Goal: Find specific page/section: Find specific page/section

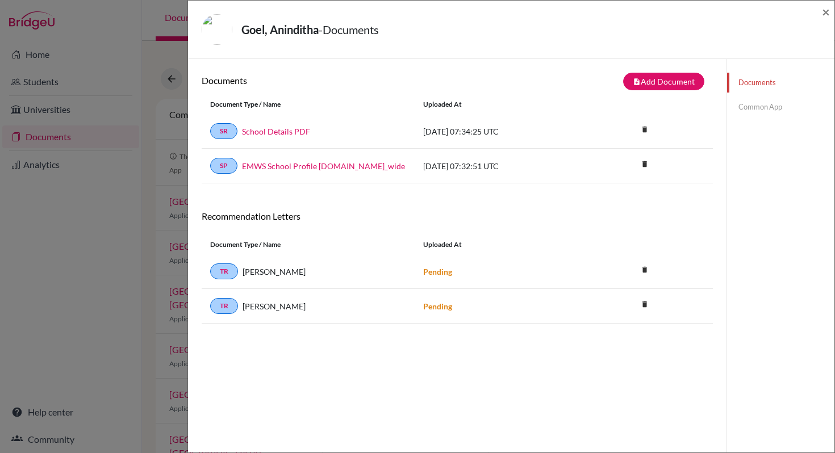
click at [750, 106] on link "Common App" at bounding box center [780, 107] width 107 height 20
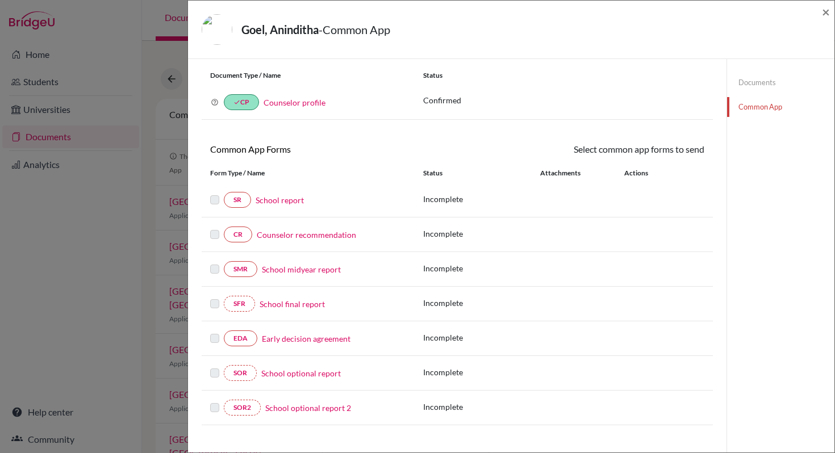
scroll to position [28, 0]
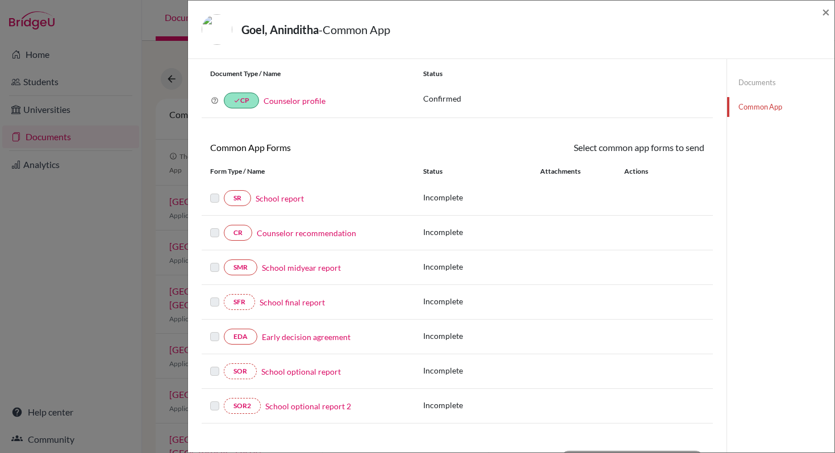
click at [760, 109] on link "Common App" at bounding box center [780, 107] width 107 height 20
click at [827, 15] on span "×" at bounding box center [826, 11] width 8 height 16
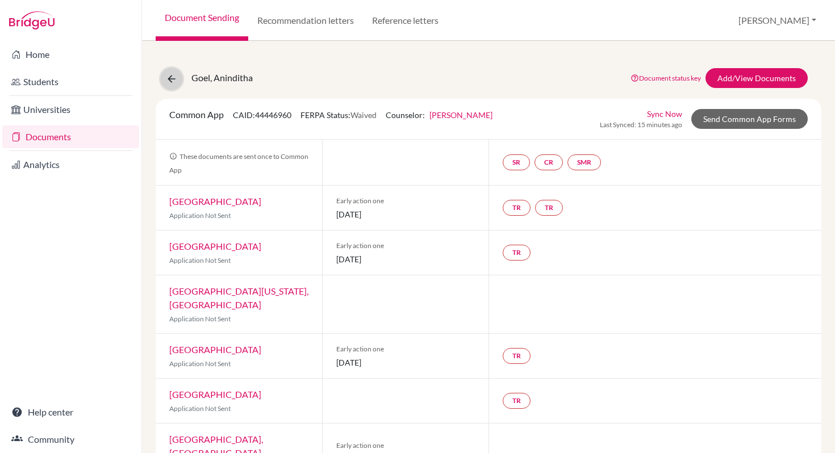
click at [174, 84] on icon at bounding box center [171, 78] width 11 height 11
